Goal: Connect with others: Connect with others

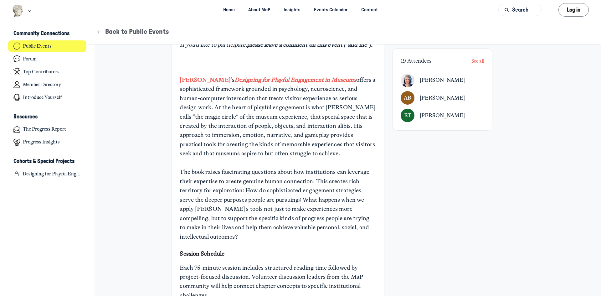
scroll to position [219, 0]
click at [302, 84] on em "Designing for Playful Engagement in Museums" at bounding box center [295, 80] width 122 height 7
click at [197, 85] on link "[PERSON_NAME]" at bounding box center [205, 80] width 51 height 9
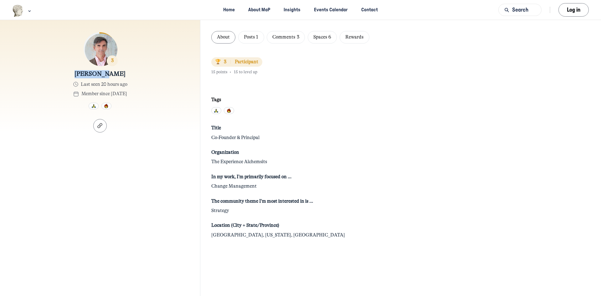
drag, startPoint x: 118, startPoint y: 74, endPoint x: 83, endPoint y: 74, distance: 35.1
click at [83, 73] on div "[PERSON_NAME] Last seen 20 hours ago Member since [DATE]" at bounding box center [100, 83] width 66 height 27
copy span "[PERSON_NAME]"
